Goal: Find specific page/section: Find specific page/section

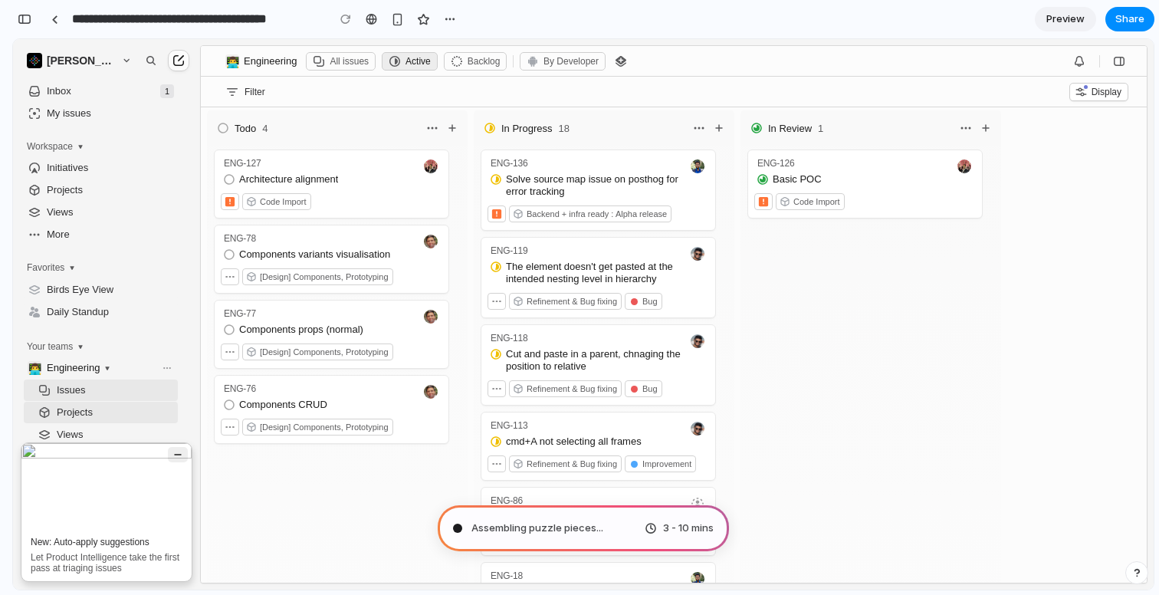
click at [178, 450] on icon "button" at bounding box center [178, 454] width 12 height 12
click at [314, 484] on div "ENG-127 Architecture alignment Code Import ENG-78 Components variants visualisa…" at bounding box center [337, 387] width 267 height 477
click at [376, 371] on div "ENG-77 Components props (normal) [Design] Components, Prototyping" at bounding box center [331, 337] width 237 height 75
click at [1137, 234] on div "Todo 4 In Progress 18 In Review 1 ENG-127 Architecture alignment Code Import EN…" at bounding box center [674, 344] width 946 height 475
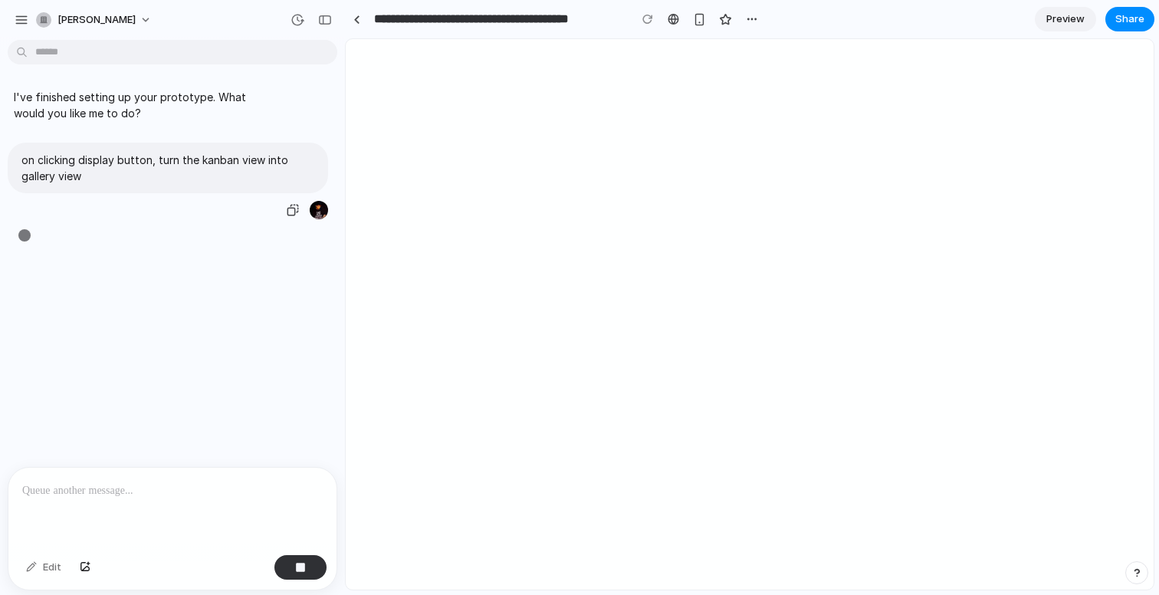
type input "**********"
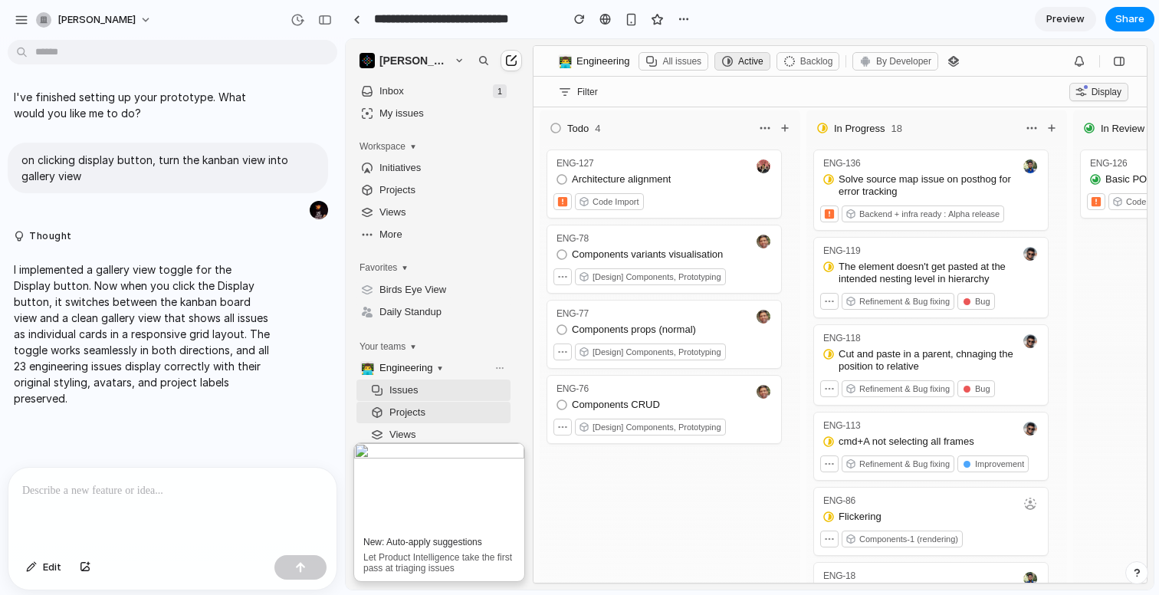
click at [1091, 90] on span "Display" at bounding box center [1106, 92] width 30 height 11
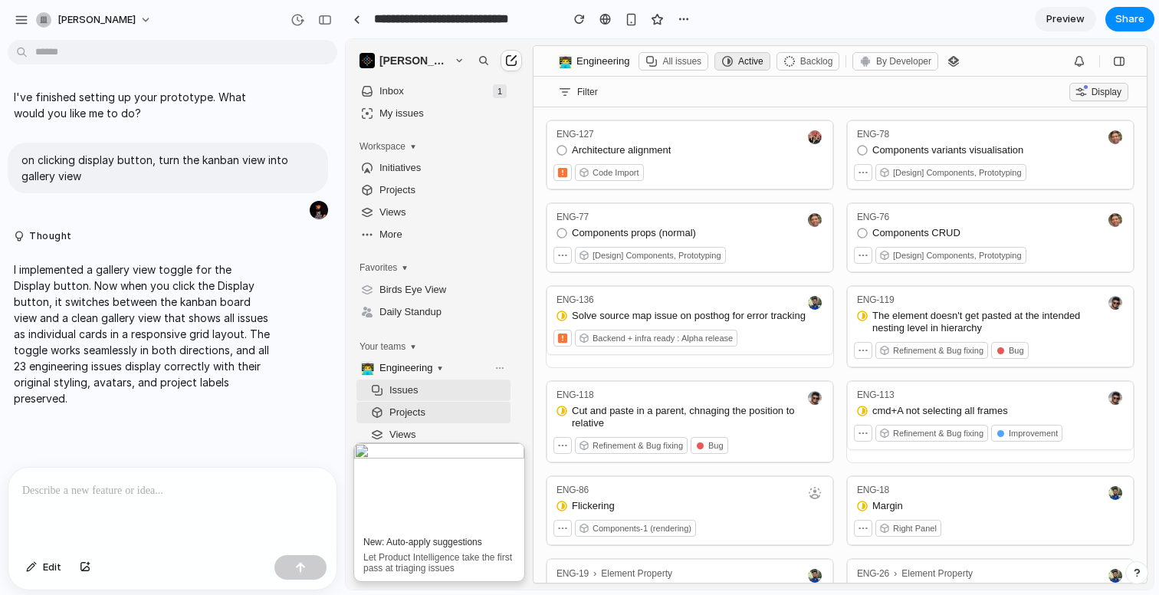
click at [1091, 92] on span "Display" at bounding box center [1106, 92] width 30 height 11
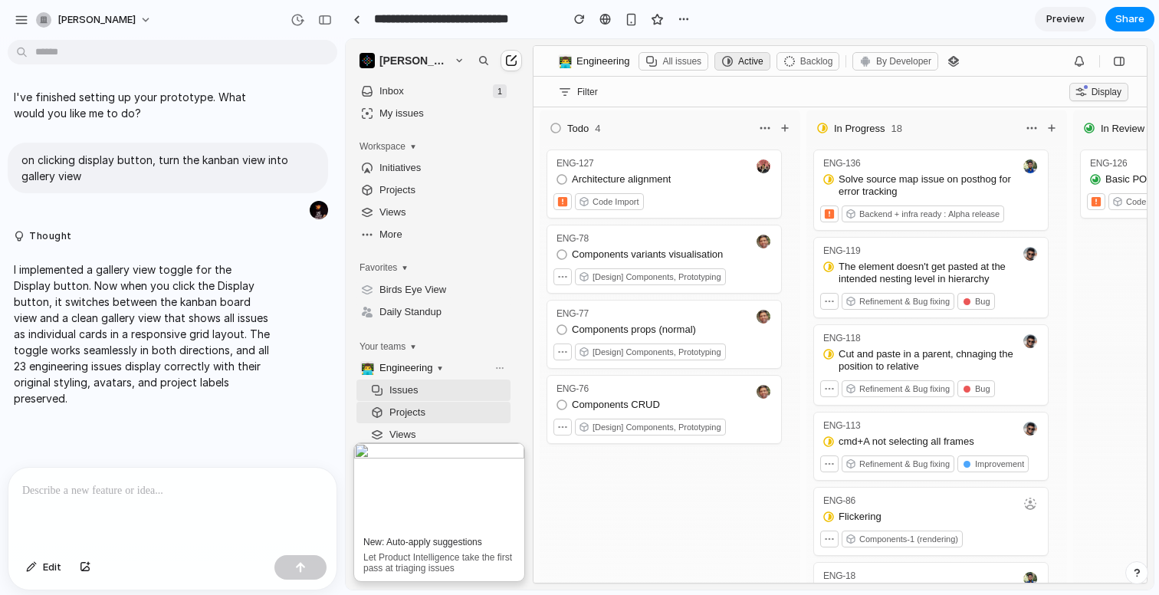
click at [1093, 87] on span "Display" at bounding box center [1106, 92] width 30 height 11
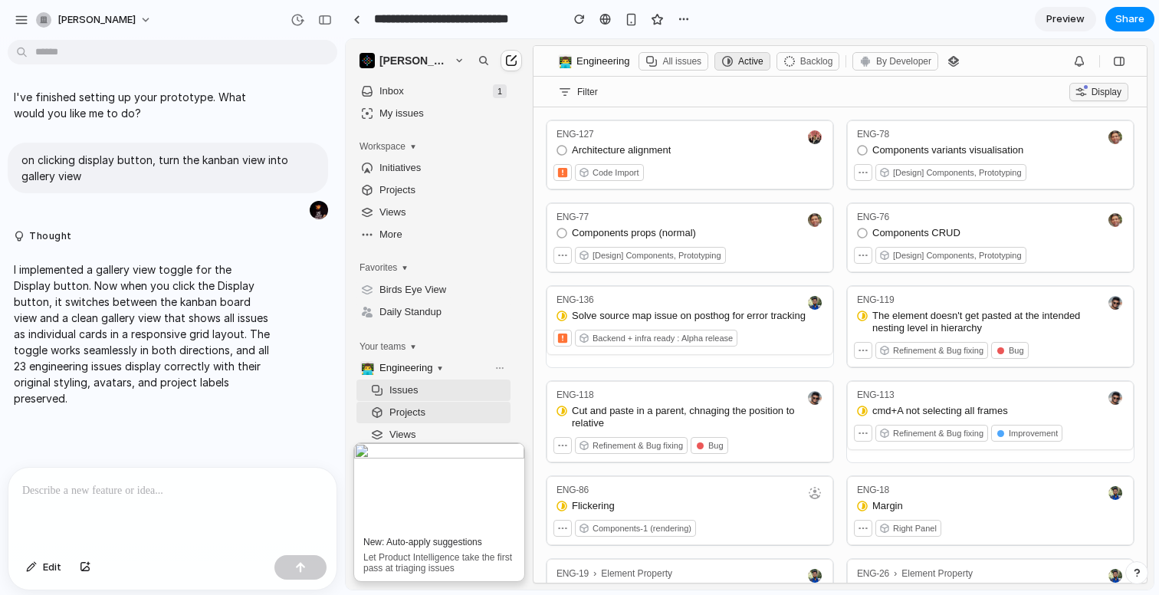
click at [1093, 87] on span "Display" at bounding box center [1106, 92] width 30 height 11
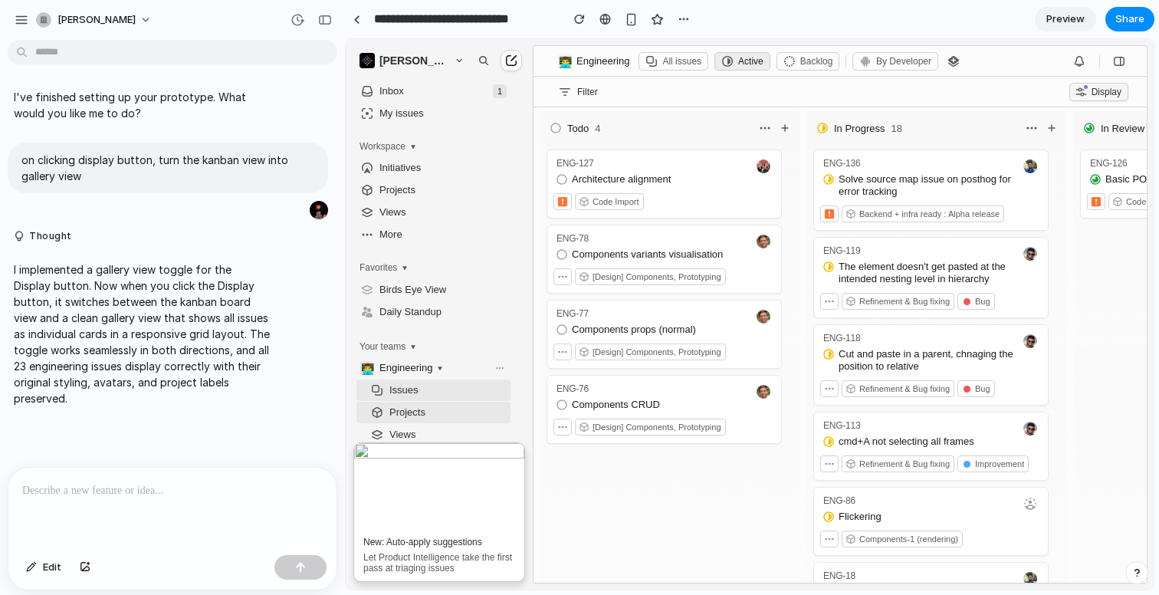
click at [1094, 84] on button "Display" at bounding box center [1098, 92] width 59 height 18
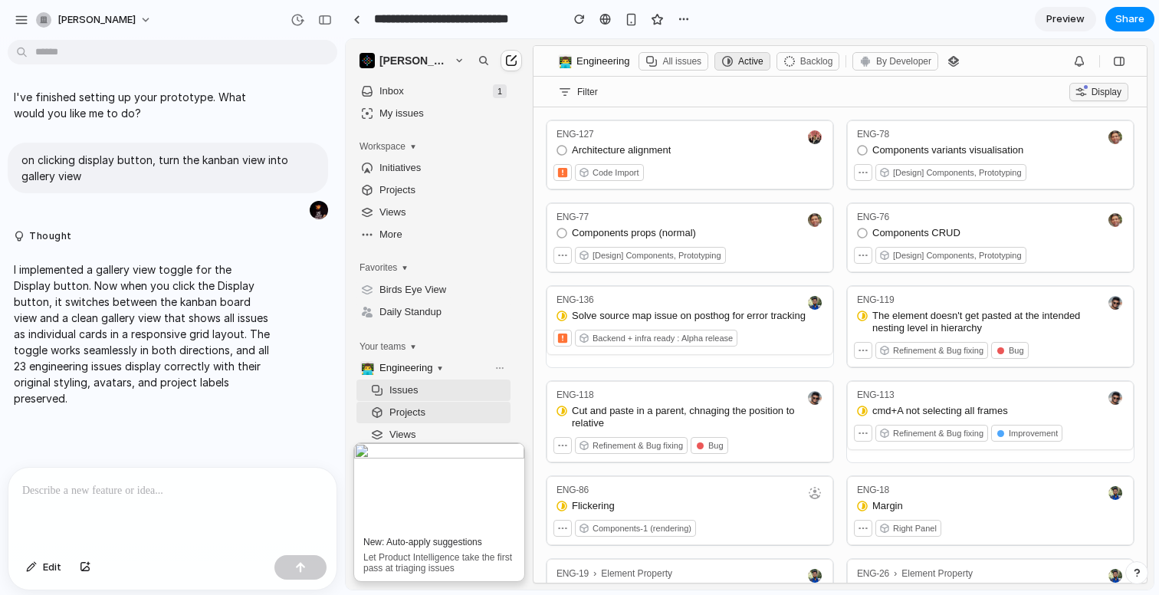
click at [1094, 84] on button "Display" at bounding box center [1098, 92] width 59 height 18
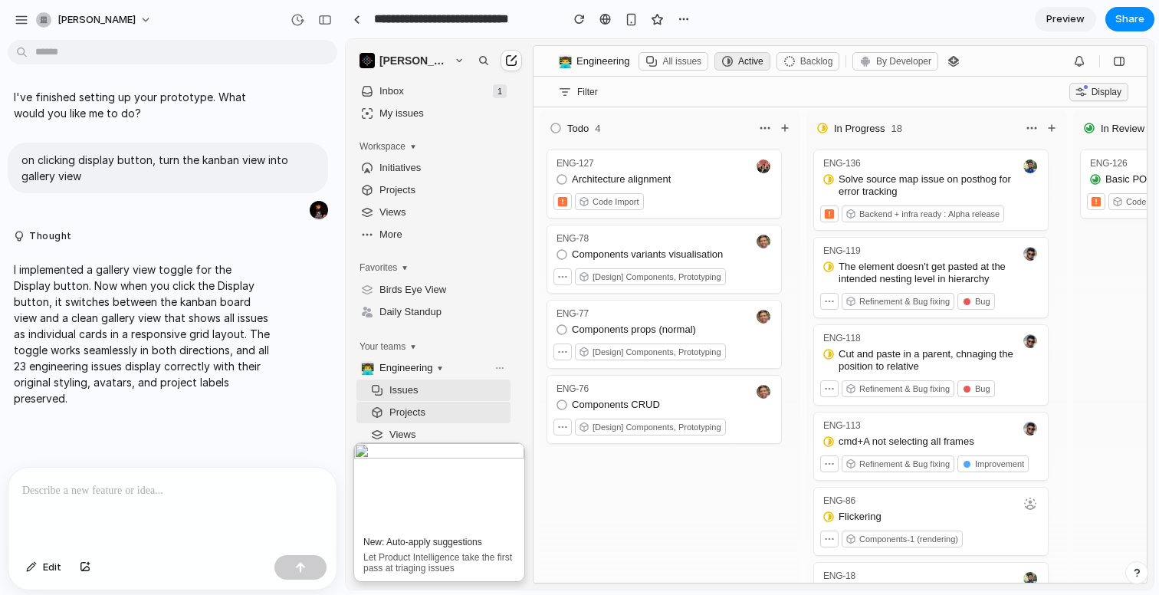
click at [1097, 88] on span "Display" at bounding box center [1106, 92] width 30 height 11
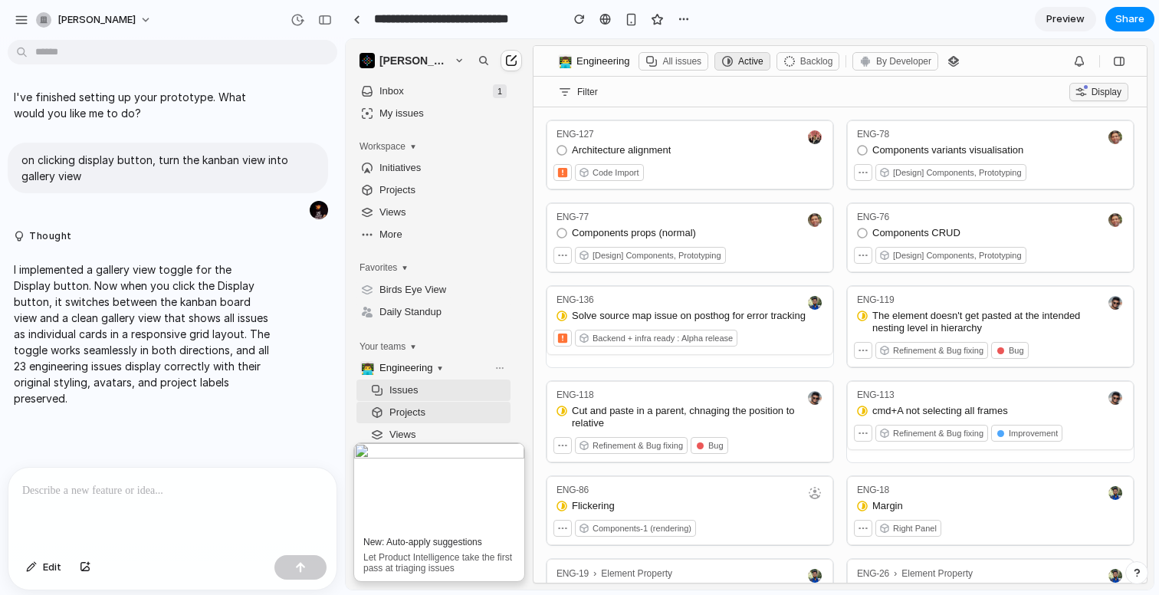
click at [1091, 89] on span "Display" at bounding box center [1106, 92] width 30 height 11
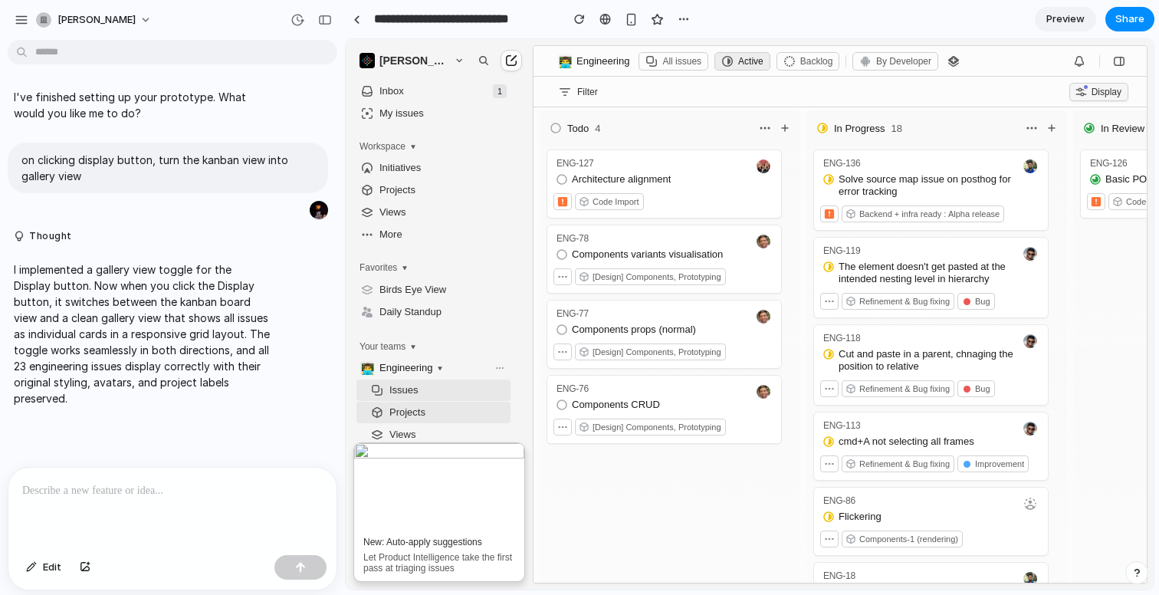
click at [1091, 87] on span "Display" at bounding box center [1106, 92] width 30 height 11
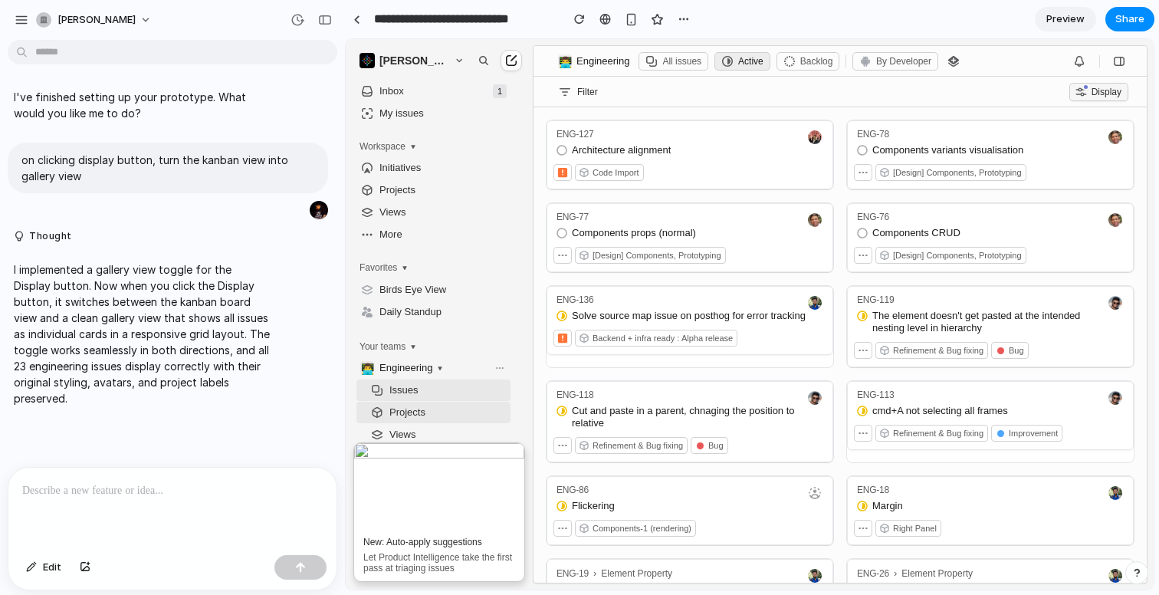
click at [1091, 87] on span "Display" at bounding box center [1106, 92] width 30 height 11
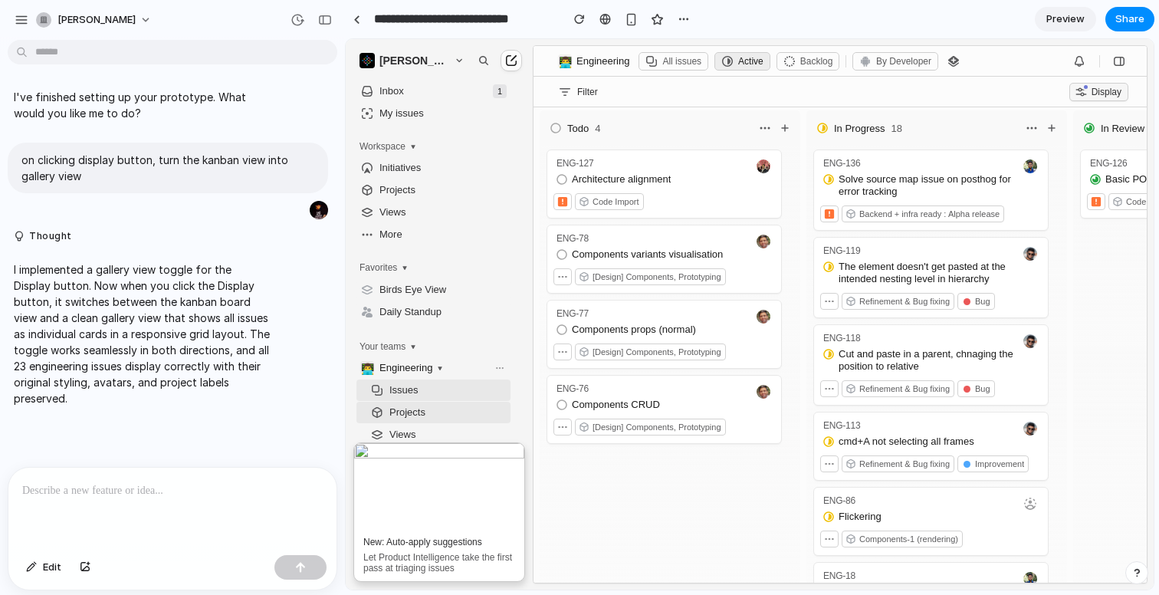
click at [1091, 87] on span "Display" at bounding box center [1106, 92] width 30 height 11
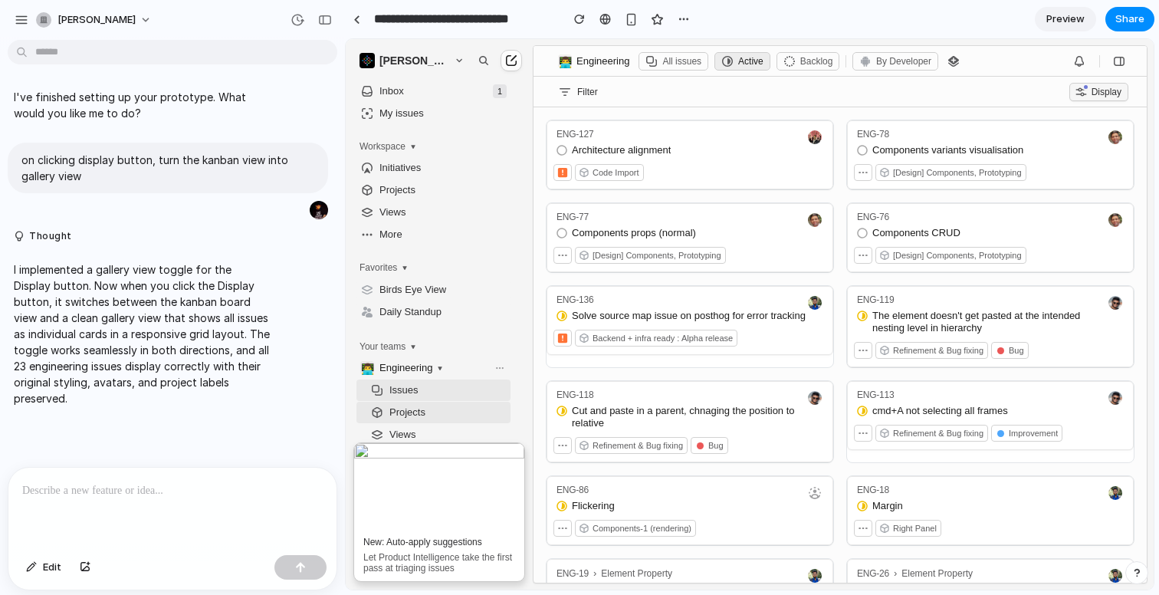
click at [1091, 87] on span "Display" at bounding box center [1106, 92] width 30 height 11
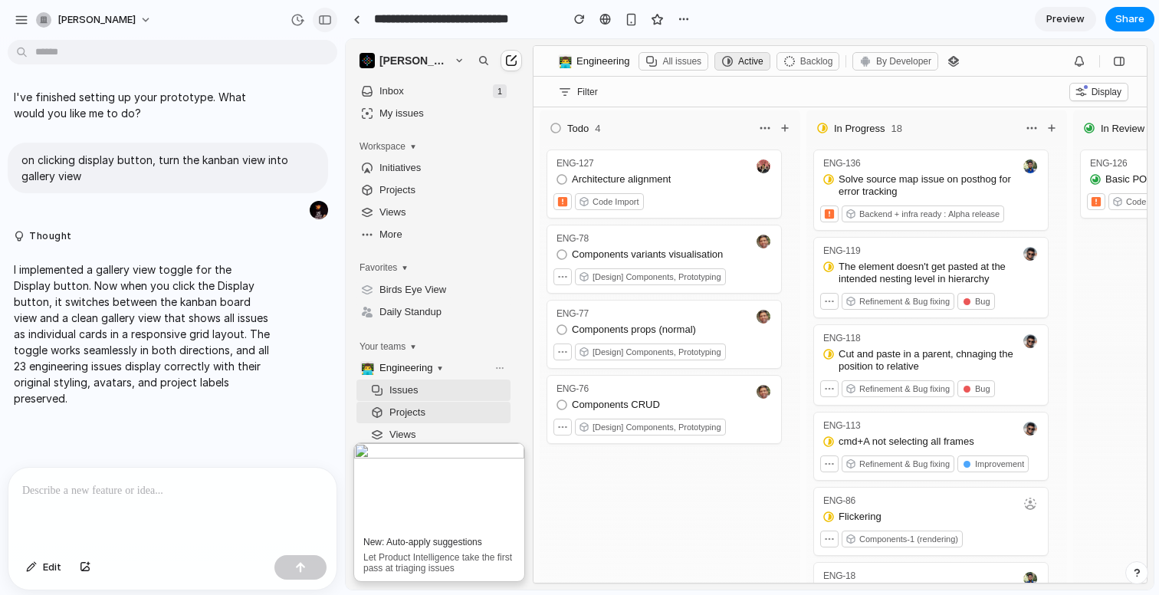
click at [328, 27] on button "button" at bounding box center [325, 20] width 25 height 25
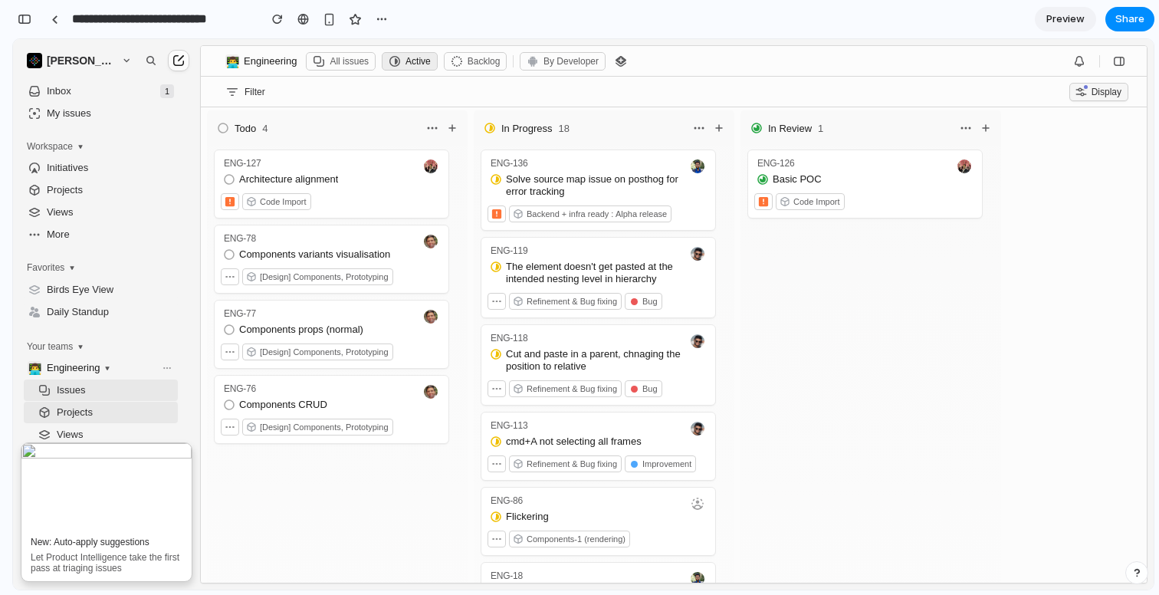
click at [1105, 93] on span "Display" at bounding box center [1106, 92] width 30 height 11
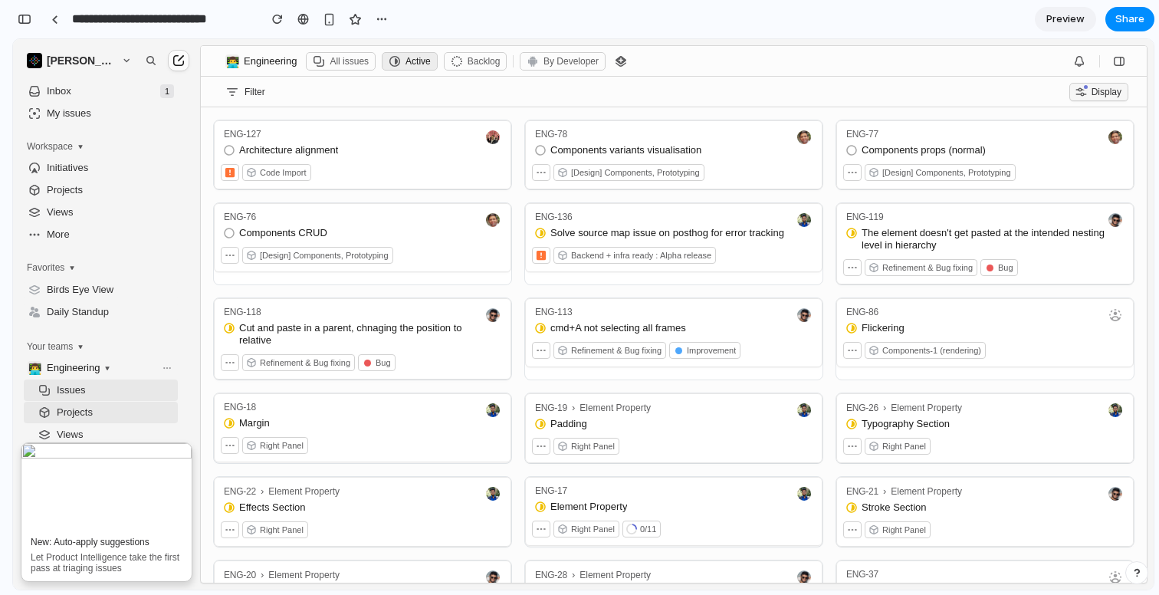
click at [1105, 93] on span "Display" at bounding box center [1106, 92] width 30 height 11
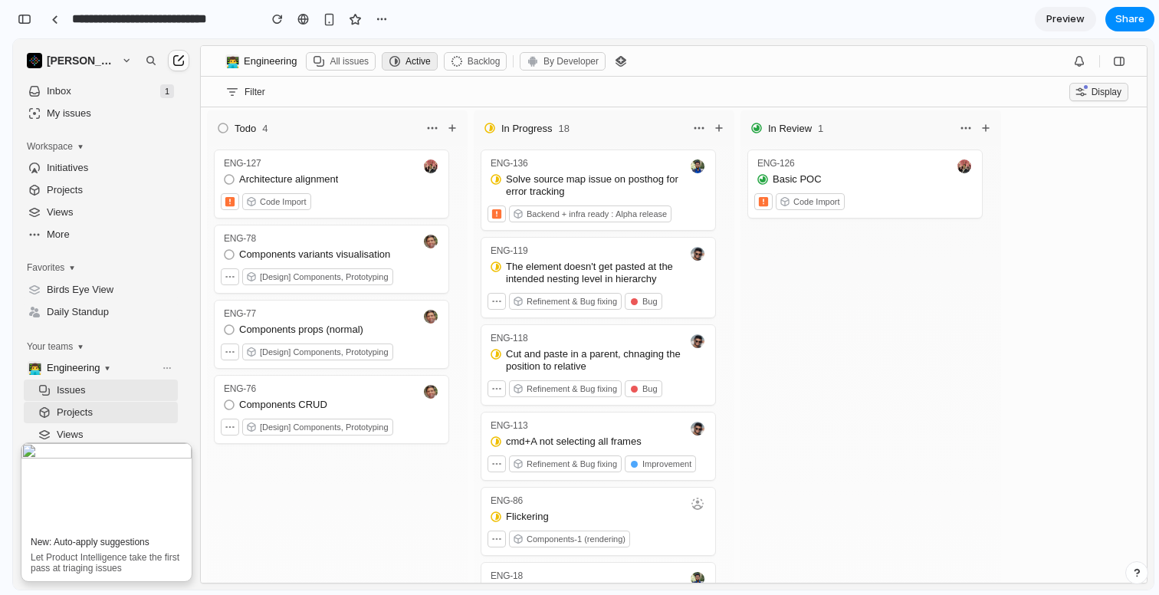
click at [1104, 93] on span "Display" at bounding box center [1106, 92] width 30 height 11
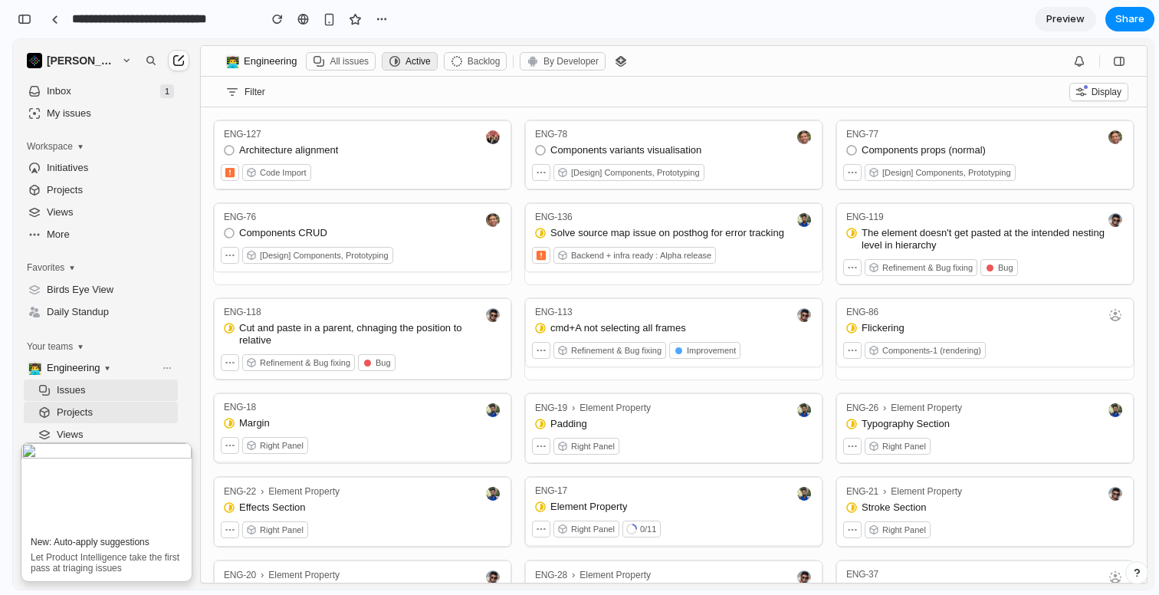
click at [526, 394] on div "ENG-19 Element Property Padding Right Panel" at bounding box center [674, 428] width 296 height 68
click at [1094, 88] on span "Display" at bounding box center [1106, 92] width 30 height 11
